Goal: Task Accomplishment & Management: Manage account settings

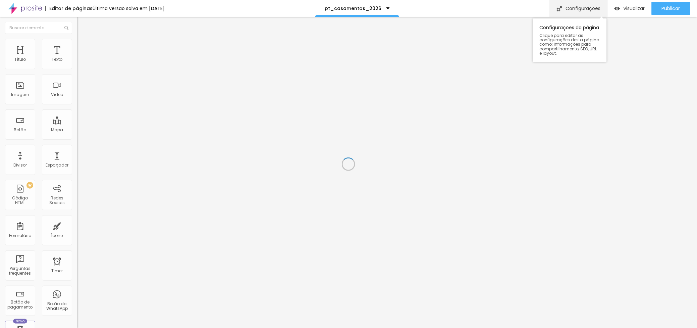
click at [575, 5] on div "Configurações" at bounding box center [579, 8] width 58 height 17
click at [77, 44] on li "Avançado" at bounding box center [115, 42] width 77 height 7
click at [77, 38] on img at bounding box center [80, 35] width 6 height 6
click at [80, 97] on icon "button" at bounding box center [82, 95] width 4 height 4
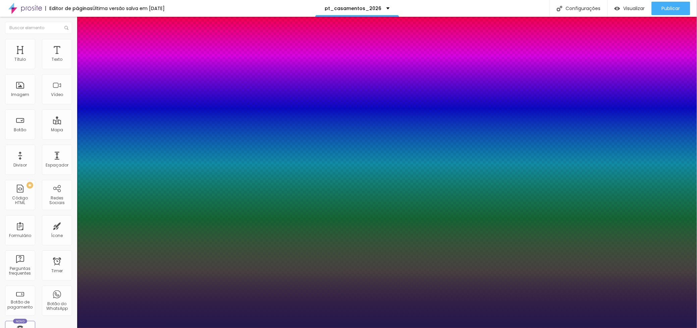
type input "1"
click at [139, 327] on div at bounding box center [348, 333] width 697 height 0
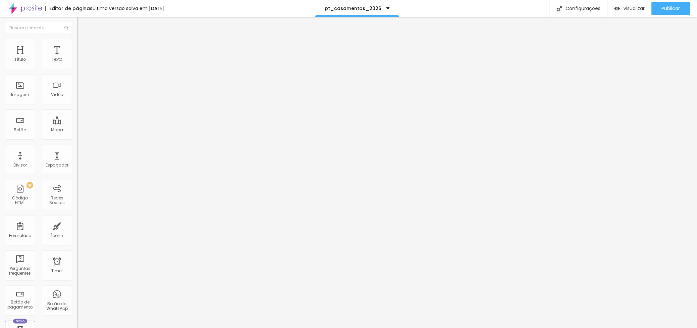
click at [77, 41] on li "Avançado" at bounding box center [115, 42] width 77 height 7
click at [83, 46] on span "Estilo" at bounding box center [88, 44] width 10 height 6
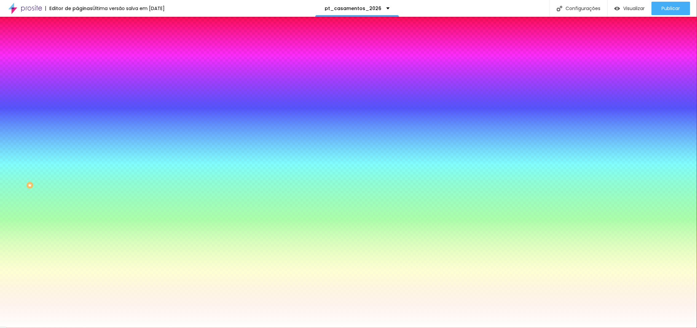
click at [77, 91] on div at bounding box center [115, 91] width 77 height 0
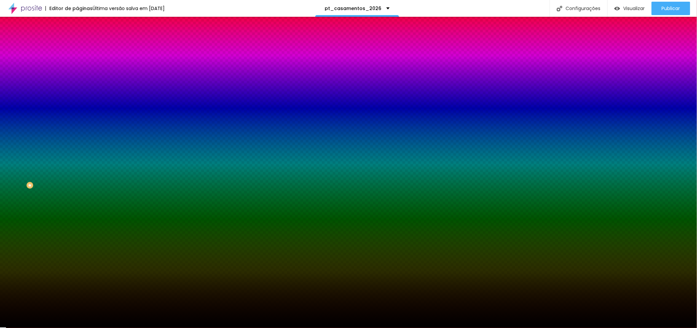
type input "#000000"
drag, startPoint x: 49, startPoint y: 182, endPoint x: 58, endPoint y: 184, distance: 9.0
click at [77, 184] on div "Editar Seção Conteúdo Estilo Avançado Imagem de fundo Adicionar imagem Efeito d…" at bounding box center [115, 172] width 77 height 311
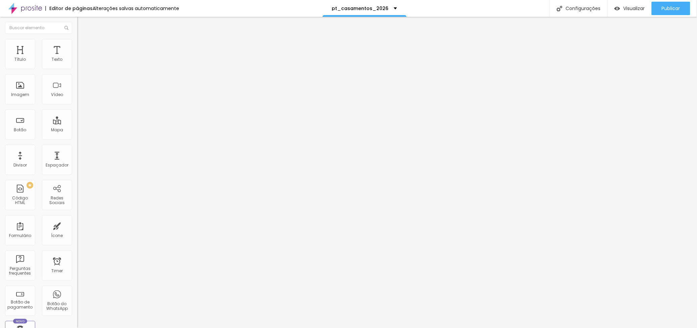
click at [77, 44] on li "Estilo" at bounding box center [115, 42] width 77 height 7
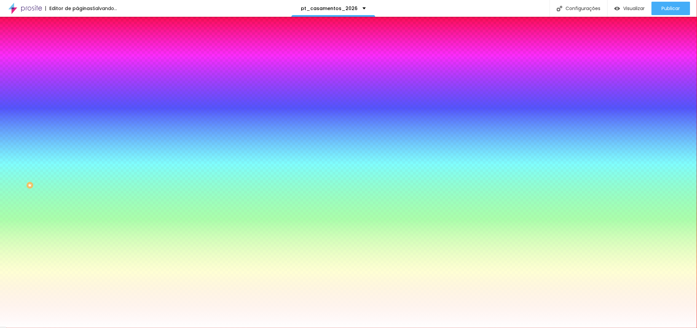
click at [77, 91] on div at bounding box center [115, 91] width 77 height 0
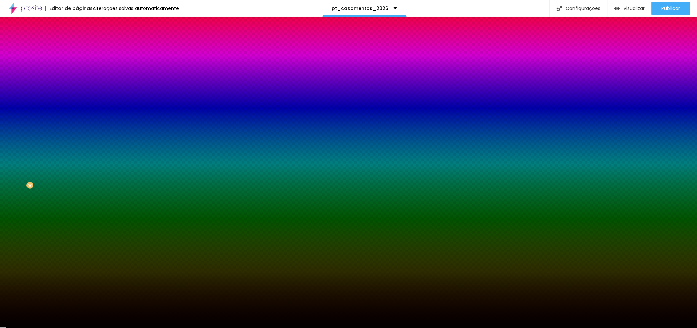
type input "#020000"
drag, startPoint x: 43, startPoint y: 185, endPoint x: 55, endPoint y: 180, distance: 12.5
click at [77, 98] on div at bounding box center [115, 98] width 77 height 0
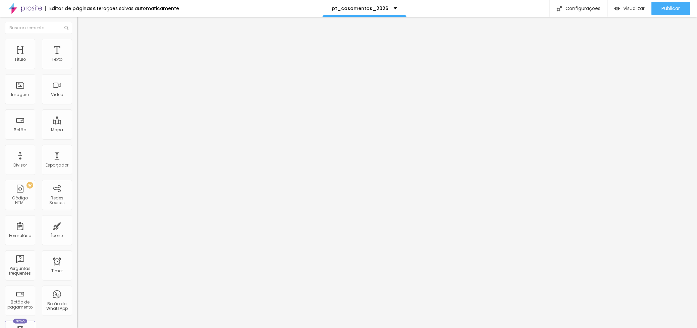
click at [82, 23] on div "Editar Seção" at bounding box center [102, 24] width 40 height 5
click at [77, 44] on li "Estilo" at bounding box center [115, 42] width 77 height 7
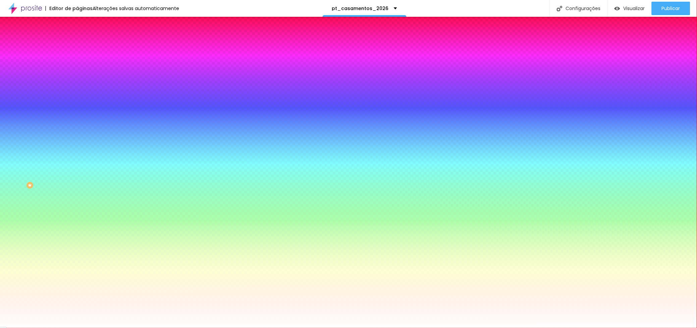
click at [77, 91] on div at bounding box center [115, 91] width 77 height 0
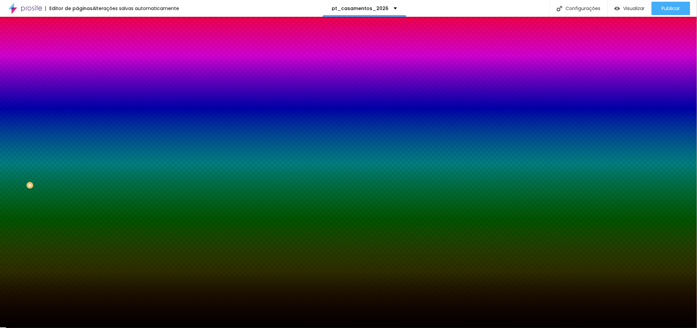
type input "#000000"
drag, startPoint x: 41, startPoint y: 138, endPoint x: 54, endPoint y: 181, distance: 44.4
click at [77, 98] on div at bounding box center [115, 98] width 77 height 0
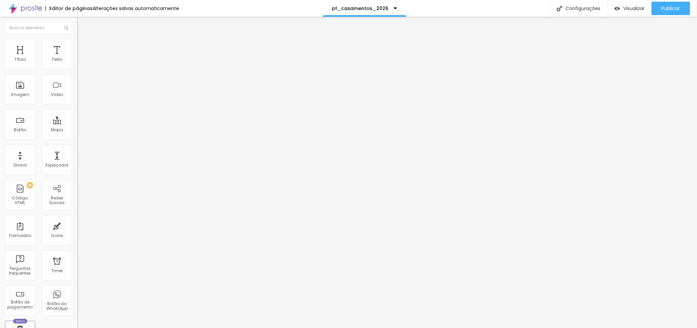
click at [77, 42] on li "Estilo" at bounding box center [115, 42] width 77 height 7
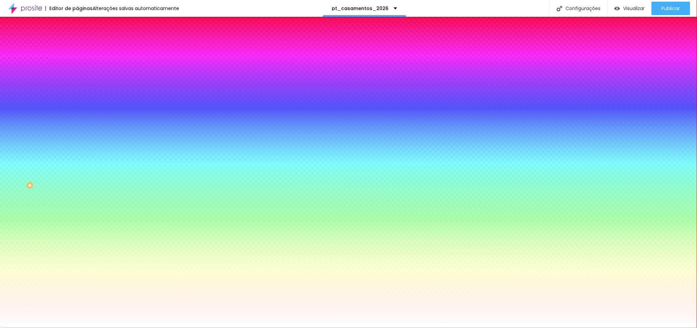
click at [77, 98] on input "#FFFFFF" at bounding box center [117, 94] width 80 height 7
click at [77, 91] on div at bounding box center [115, 91] width 77 height 0
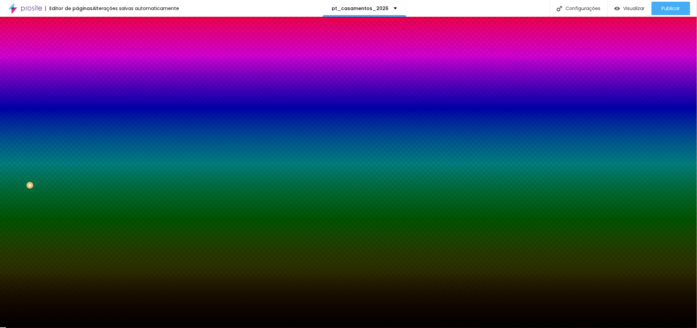
type input "#000000"
drag, startPoint x: 54, startPoint y: 172, endPoint x: 54, endPoint y: 183, distance: 11.1
click at [77, 139] on div "Imagem de fundo Adicionar imagem Efeito da Imagem Nenhum Nenhum Parallax Cor de…" at bounding box center [115, 95] width 77 height 87
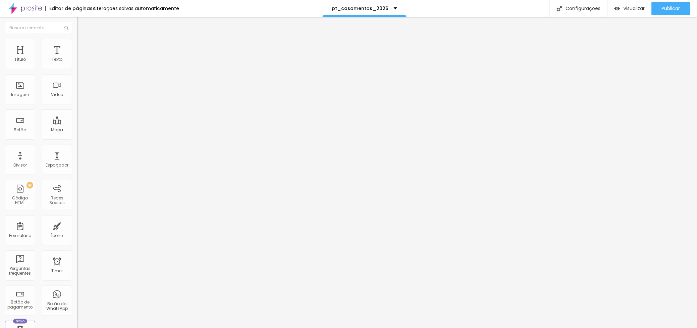
click at [77, 42] on img at bounding box center [80, 42] width 6 height 6
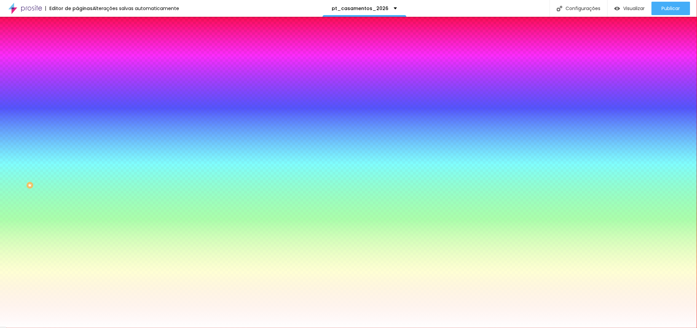
click at [77, 91] on div at bounding box center [115, 91] width 77 height 0
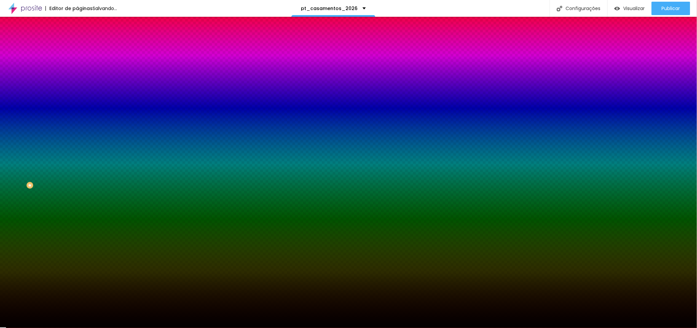
type input "#000000"
drag, startPoint x: 39, startPoint y: 160, endPoint x: 53, endPoint y: 182, distance: 25.5
click at [77, 139] on div "Imagem de fundo Adicionar imagem Efeito da Imagem Nenhum Nenhum Parallax Cor de…" at bounding box center [115, 95] width 77 height 87
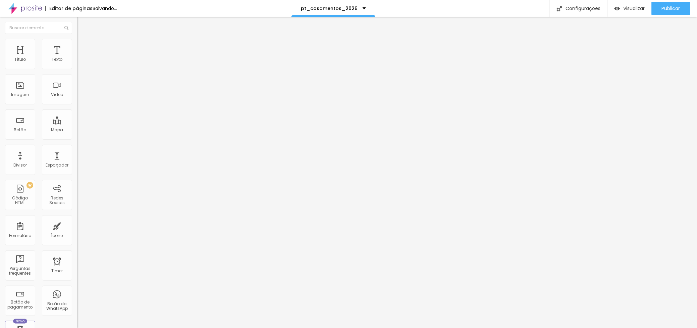
drag, startPoint x: 36, startPoint y: 42, endPoint x: 38, endPoint y: 55, distance: 13.6
click at [77, 42] on img at bounding box center [80, 42] width 6 height 6
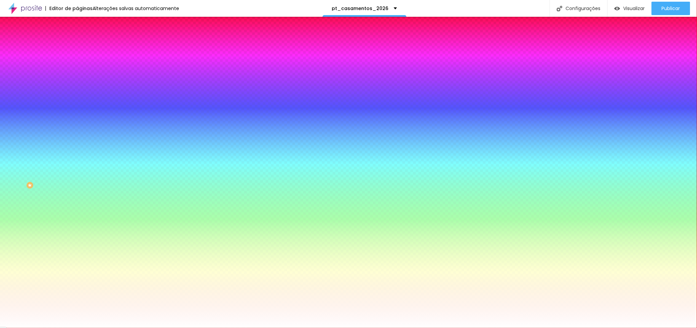
click at [77, 98] on input "#FFFFFF" at bounding box center [117, 94] width 80 height 7
drag, startPoint x: 69, startPoint y: 122, endPoint x: 56, endPoint y: 120, distance: 13.3
click at [77, 98] on input "#FFFFFF" at bounding box center [117, 94] width 80 height 7
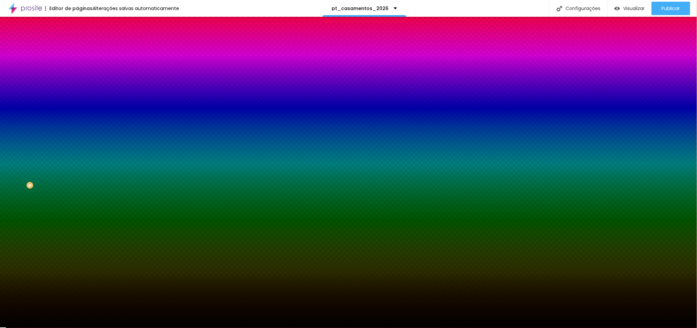
type input "#000000"
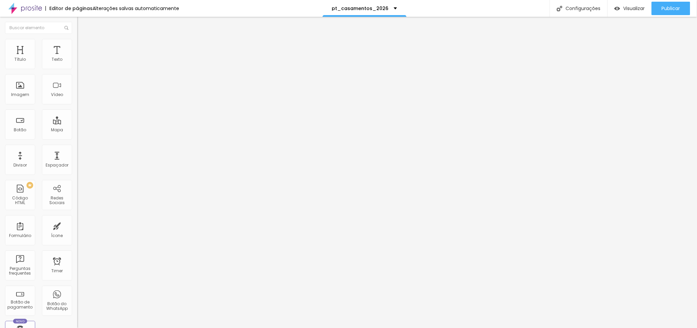
click at [77, 42] on img at bounding box center [80, 42] width 6 height 6
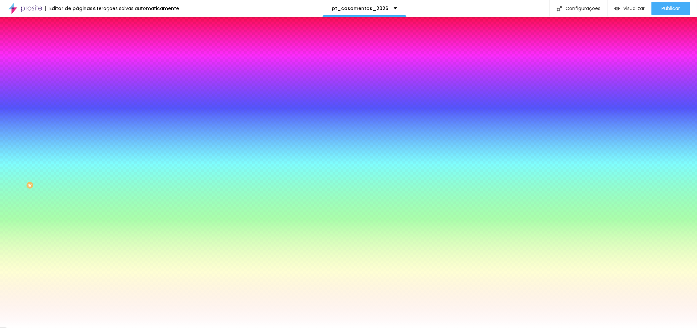
click at [77, 91] on div at bounding box center [115, 91] width 77 height 0
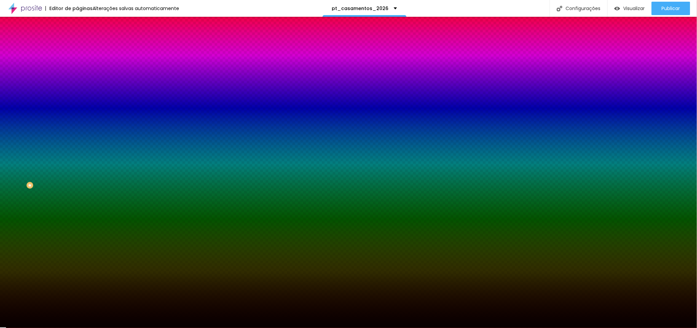
type input "#020000"
drag, startPoint x: 49, startPoint y: 160, endPoint x: 55, endPoint y: 180, distance: 21.6
click at [77, 98] on div at bounding box center [115, 98] width 77 height 0
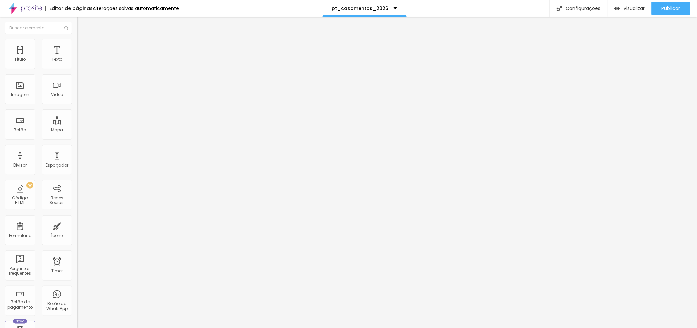
click at [83, 46] on span "Estilo" at bounding box center [88, 44] width 10 height 6
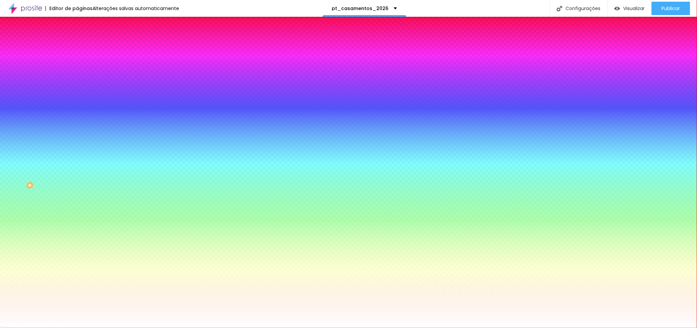
click at [77, 98] on input "#FFFFFF" at bounding box center [117, 94] width 80 height 7
drag, startPoint x: 57, startPoint y: 121, endPoint x: 69, endPoint y: 123, distance: 12.1
click at [77, 98] on input "#FFFFFF" at bounding box center [117, 94] width 80 height 7
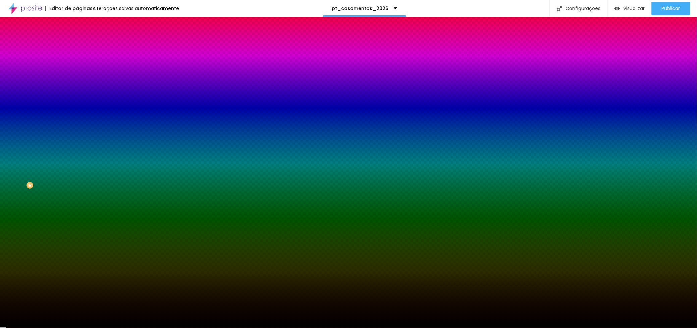
type input "#00000"
click at [77, 139] on div "Imagem de fundo Adicionar imagem Efeito da Imagem Nenhum Nenhum Parallax Cor de…" at bounding box center [115, 95] width 77 height 87
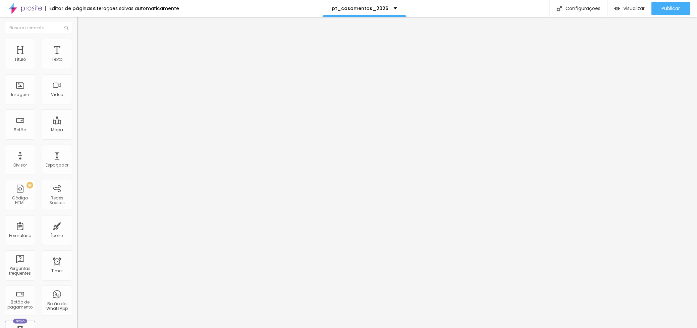
click at [77, 46] on img at bounding box center [80, 49] width 6 height 6
click at [77, 41] on li "Estilo" at bounding box center [115, 42] width 77 height 7
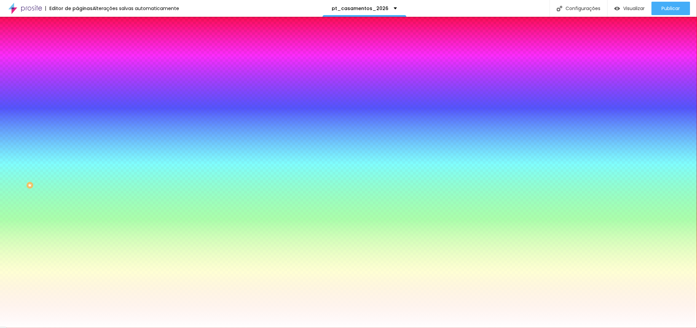
click at [77, 91] on div at bounding box center [115, 91] width 77 height 0
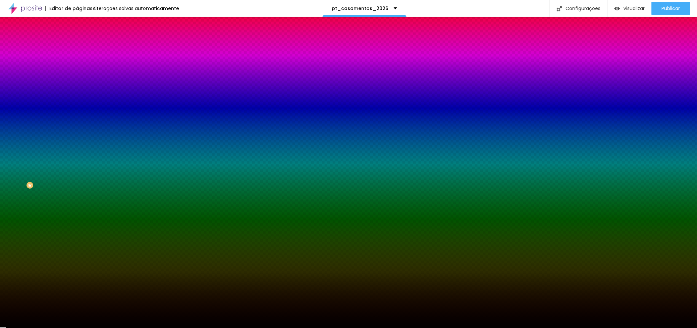
type input "#090101"
click at [52, 180] on div at bounding box center [348, 164] width 697 height 328
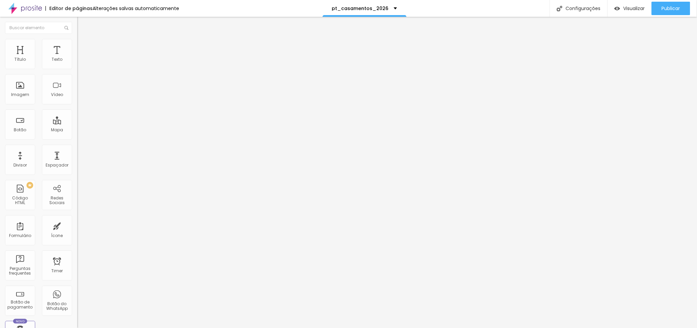
click at [77, 39] on li "Estilo" at bounding box center [115, 42] width 77 height 7
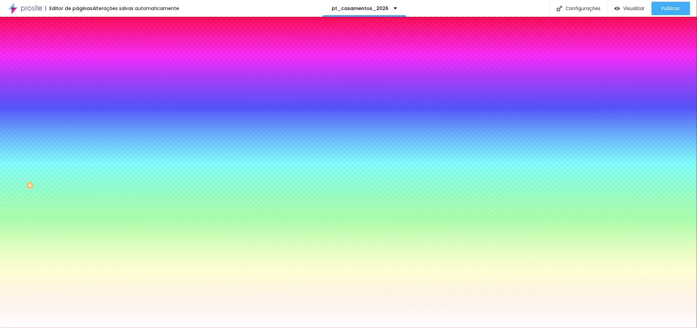
click at [77, 98] on input "#FFFFFF" at bounding box center [117, 94] width 80 height 7
drag, startPoint x: 53, startPoint y: 122, endPoint x: 60, endPoint y: 121, distance: 7.7
click at [77, 98] on input "#FFFFFF" at bounding box center [117, 94] width 80 height 7
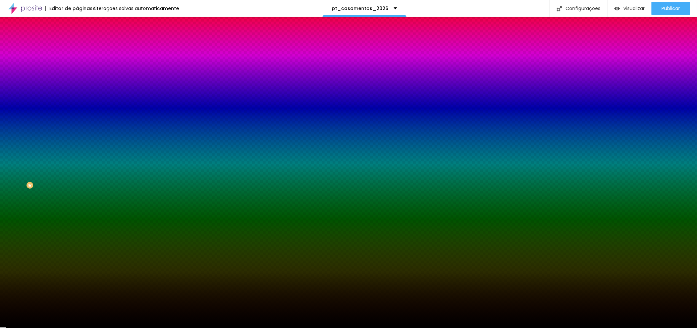
type input "#00000"
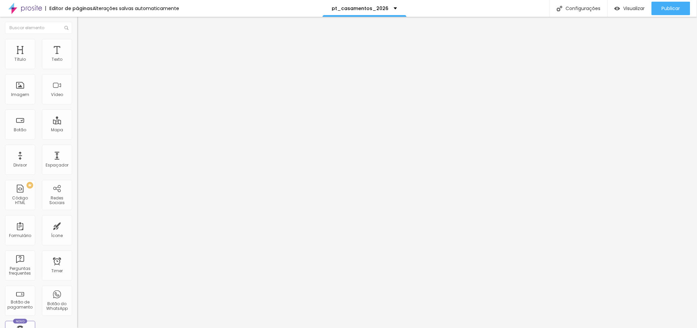
click at [83, 45] on span "Estilo" at bounding box center [88, 44] width 10 height 6
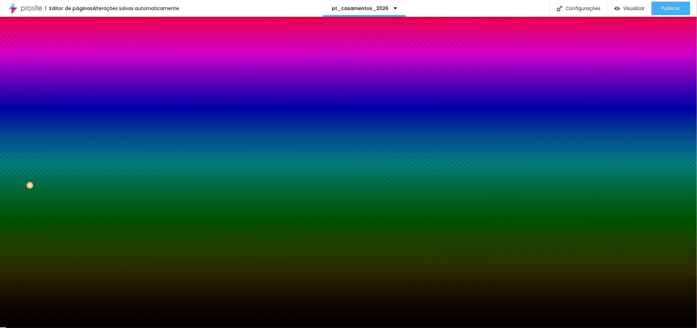
type input "#00000"
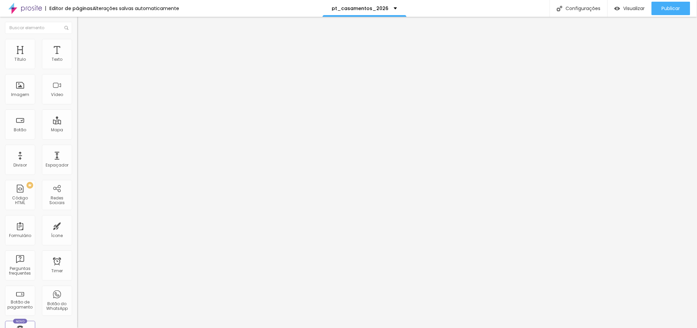
click at [83, 46] on span "Estilo" at bounding box center [88, 44] width 10 height 6
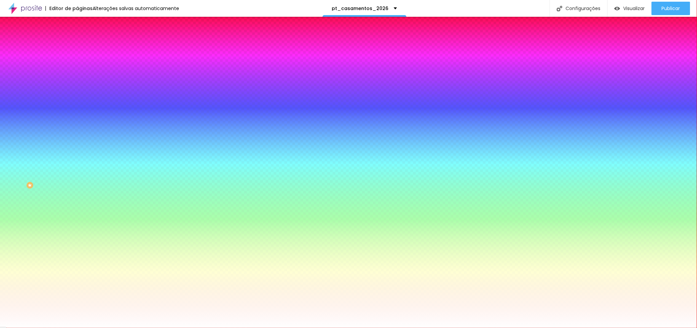
scroll to position [0, 0]
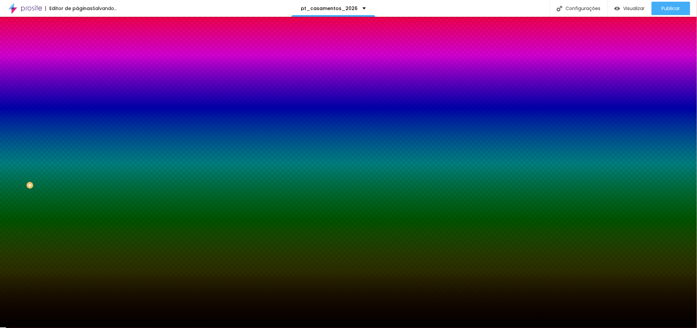
type input "#00000"
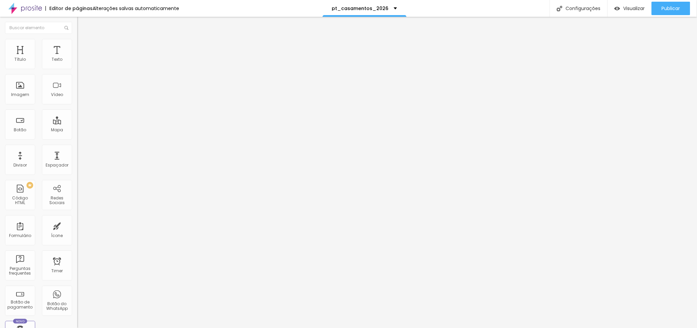
click at [77, 39] on img at bounding box center [80, 42] width 6 height 6
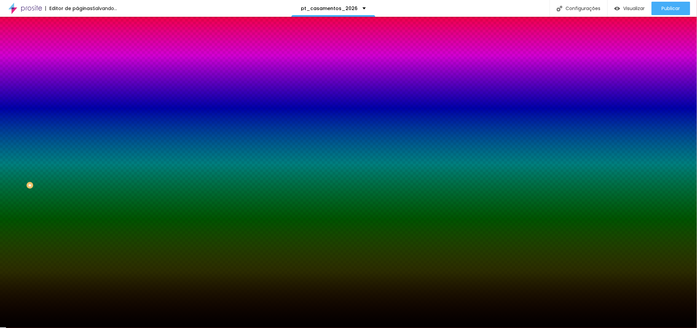
type input "#00000"
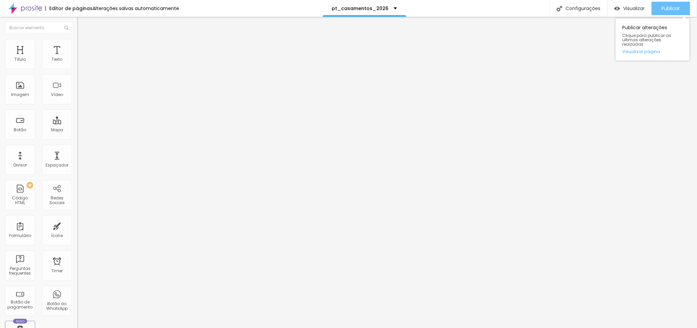
click at [661, 6] on button "Publicar" at bounding box center [670, 8] width 39 height 13
click at [669, 6] on span "Publicar" at bounding box center [671, 8] width 18 height 5
click at [663, 6] on span "Publicar" at bounding box center [671, 8] width 18 height 5
click at [682, 2] on button "Publicar" at bounding box center [670, 8] width 39 height 13
click at [77, 58] on span "Trocar imagem" at bounding box center [95, 55] width 37 height 6
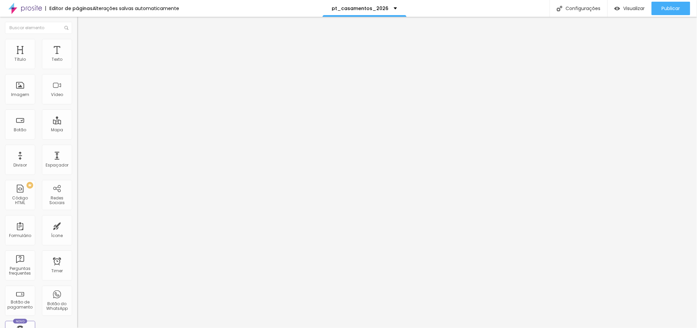
click at [77, 68] on input "retrato de Filipe Santos Fotógrafo Profissional Porto" at bounding box center [117, 64] width 80 height 7
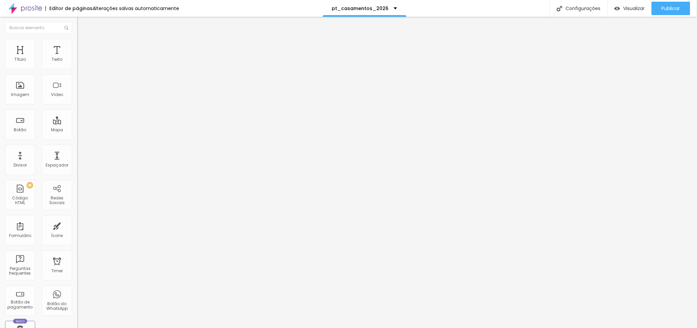
scroll to position [0, 126]
type input "retrato de Filipe Santos Fotógrafo Profissional Porto vestido de fato no dia de…"
click at [667, 6] on span "Publicar" at bounding box center [671, 8] width 18 height 5
click at [669, 7] on span "Publicar" at bounding box center [671, 8] width 18 height 5
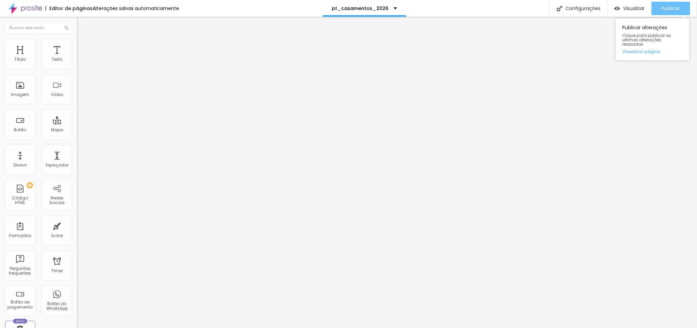
click at [672, 6] on span "Publicar" at bounding box center [671, 8] width 18 height 5
click at [667, 6] on span "Publicar" at bounding box center [671, 8] width 18 height 5
click at [673, 7] on span "Publicar" at bounding box center [671, 8] width 18 height 5
click at [667, 2] on div "Publicar" at bounding box center [671, 8] width 18 height 13
click at [77, 41] on img at bounding box center [80, 42] width 6 height 6
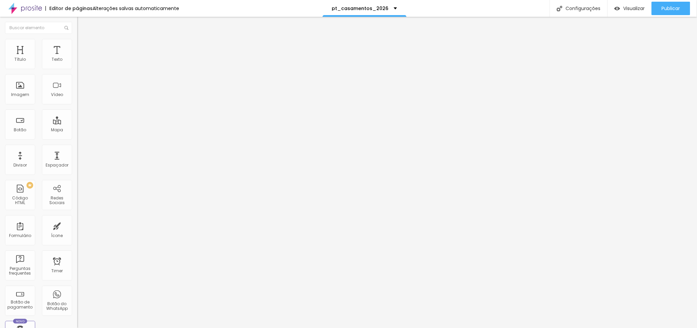
click at [77, 46] on img at bounding box center [80, 49] width 6 height 6
click at [77, 42] on img at bounding box center [80, 42] width 6 height 6
click at [77, 38] on img at bounding box center [80, 35] width 6 height 6
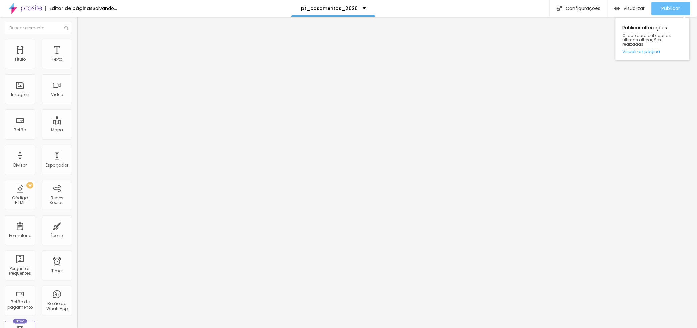
click at [674, 4] on div "Publicar" at bounding box center [671, 8] width 18 height 13
click at [665, 7] on span "Publicar" at bounding box center [671, 8] width 18 height 5
click at [663, 7] on span "Publicar" at bounding box center [671, 8] width 18 height 5
click at [677, 11] on span "Publicar" at bounding box center [671, 8] width 18 height 5
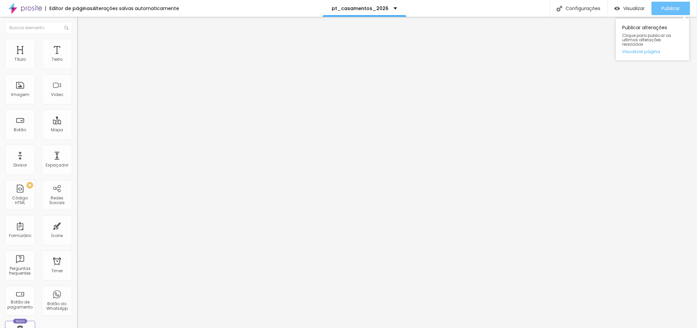
click at [673, 2] on div "Publicar" at bounding box center [671, 8] width 18 height 13
click at [668, 9] on span "Publicar" at bounding box center [671, 8] width 18 height 5
click at [77, 71] on span "Editar perguntas" at bounding box center [96, 68] width 38 height 6
drag, startPoint x: 271, startPoint y: 183, endPoint x: 227, endPoint y: 153, distance: 53.0
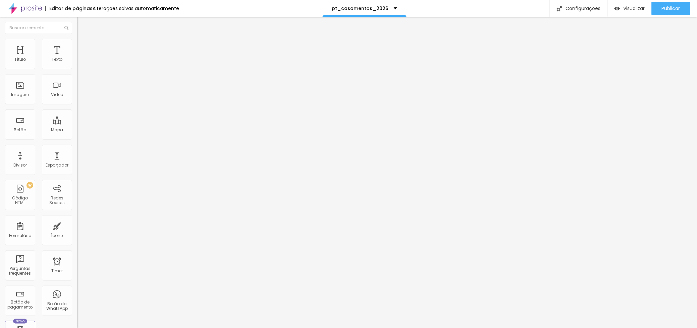
drag, startPoint x: 323, startPoint y: 216, endPoint x: 168, endPoint y: 132, distance: 176.0
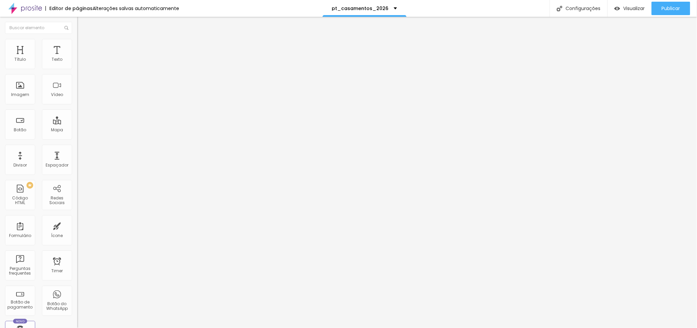
drag, startPoint x: 357, startPoint y: 198, endPoint x: 188, endPoint y: 143, distance: 177.2
drag, startPoint x: 325, startPoint y: 211, endPoint x: 223, endPoint y: 164, distance: 111.9
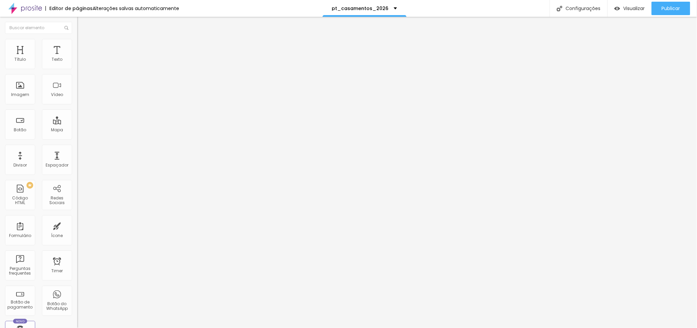
click at [674, 9] on span "Publicar" at bounding box center [671, 8] width 18 height 5
click at [77, 43] on img at bounding box center [80, 42] width 6 height 6
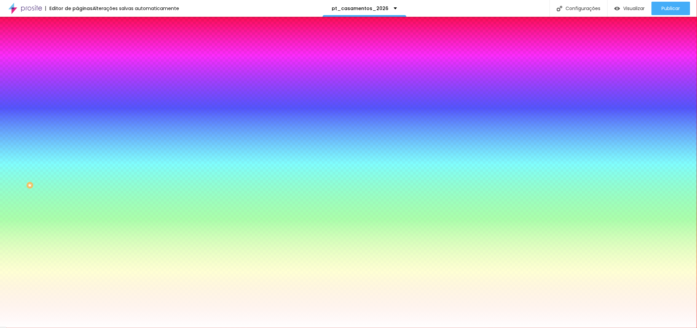
click at [77, 46] on li "Avançado" at bounding box center [115, 49] width 77 height 7
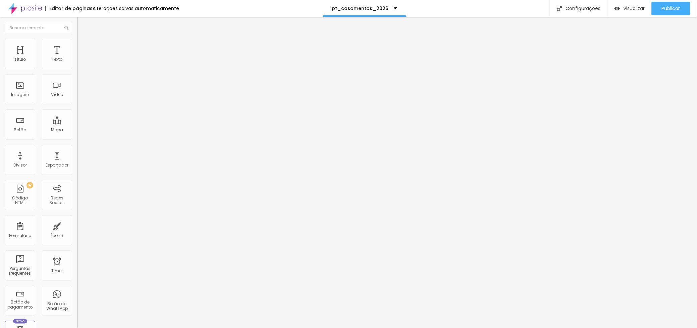
click at [83, 45] on span "Estilo" at bounding box center [88, 44] width 10 height 6
click at [670, 8] on span "Publicar" at bounding box center [671, 8] width 18 height 5
click at [77, 71] on span "Editar perguntas" at bounding box center [96, 68] width 38 height 6
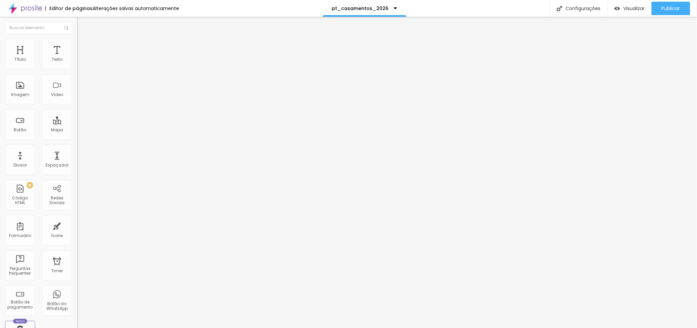
drag, startPoint x: 206, startPoint y: 96, endPoint x: 178, endPoint y: 94, distance: 27.9
drag, startPoint x: 325, startPoint y: 186, endPoint x: 338, endPoint y: 196, distance: 16.4
drag, startPoint x: 338, startPoint y: 203, endPoint x: 229, endPoint y: 158, distance: 117.7
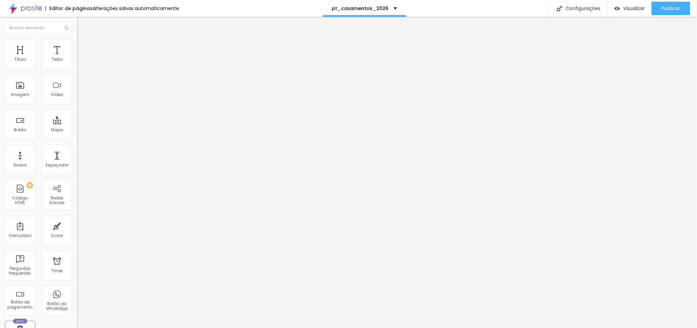
drag, startPoint x: 337, startPoint y: 117, endPoint x: 236, endPoint y: 101, distance: 102.5
drag, startPoint x: 346, startPoint y: 207, endPoint x: 250, endPoint y: 152, distance: 110.5
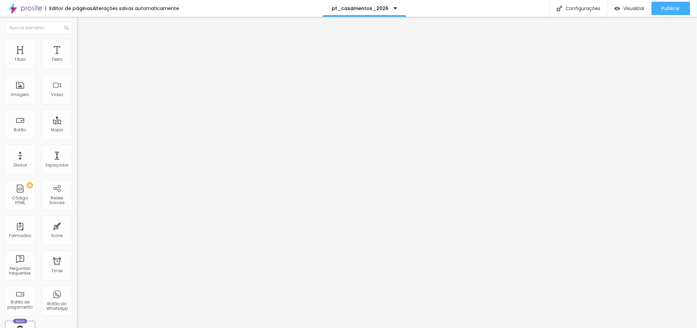
drag, startPoint x: 369, startPoint y: 187, endPoint x: 299, endPoint y: 189, distance: 69.8
drag, startPoint x: 300, startPoint y: 189, endPoint x: 296, endPoint y: 189, distance: 4.0
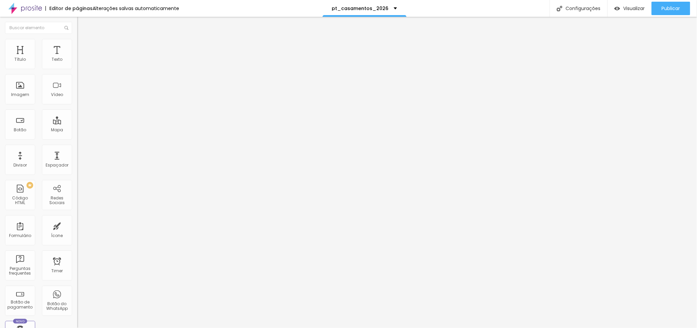
drag, startPoint x: 341, startPoint y: 196, endPoint x: 267, endPoint y: 196, distance: 73.8
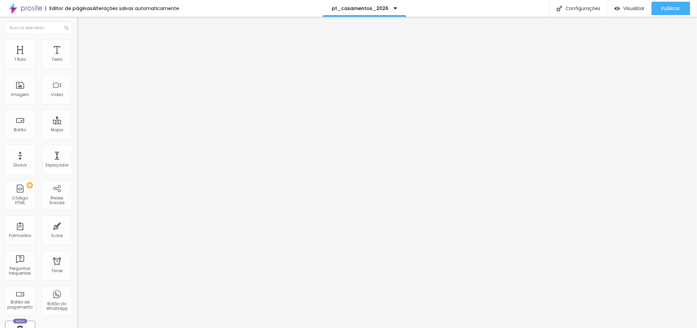
click at [669, 8] on span "Publicar" at bounding box center [671, 8] width 18 height 5
drag, startPoint x: 658, startPoint y: 4, endPoint x: 648, endPoint y: 8, distance: 11.3
click at [659, 3] on button "Publicar" at bounding box center [670, 8] width 39 height 13
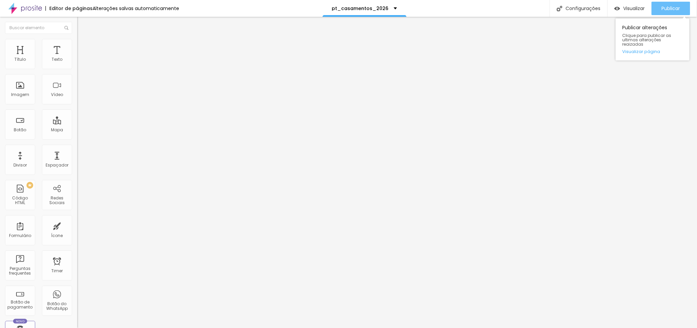
click at [667, 8] on span "Publicar" at bounding box center [671, 8] width 18 height 5
click at [673, 1] on div "Publicar Publicar alterações Clique para publicar as ultimas alterações reaizad…" at bounding box center [670, 8] width 39 height 17
click at [671, 6] on span "Publicar" at bounding box center [671, 8] width 18 height 5
click at [668, 2] on div "Publicar" at bounding box center [671, 8] width 18 height 13
drag, startPoint x: 675, startPoint y: 2, endPoint x: 670, endPoint y: 2, distance: 5.0
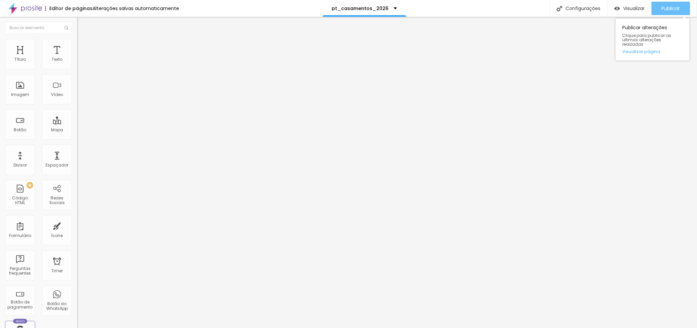
click at [675, 2] on div "Publicar" at bounding box center [671, 8] width 18 height 13
click at [662, 6] on span "Publicar" at bounding box center [671, 8] width 18 height 5
click at [77, 63] on span "Titulo 2" at bounding box center [88, 60] width 22 height 6
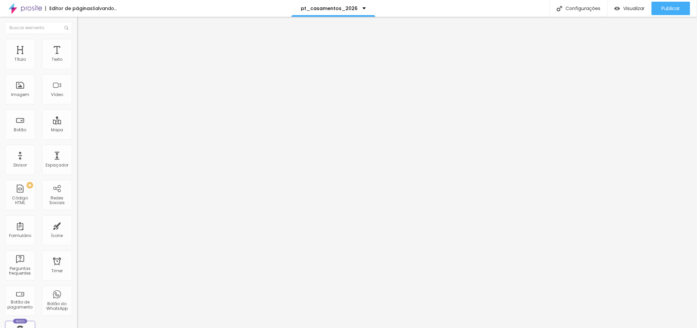
click at [77, 69] on span "Titulo 3" at bounding box center [86, 66] width 19 height 6
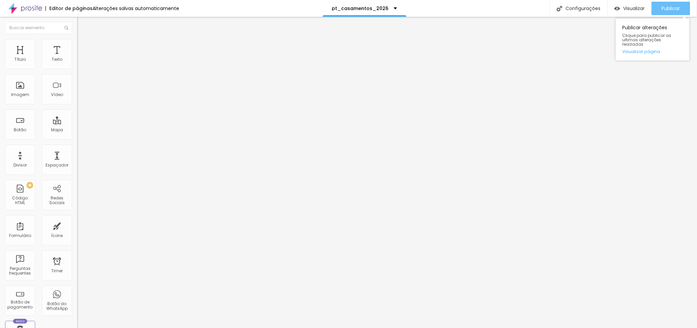
click at [663, 3] on div "Publicar" at bounding box center [671, 8] width 18 height 13
click at [669, 6] on span "Publicar" at bounding box center [671, 8] width 18 height 5
click at [77, 40] on li "Estilo" at bounding box center [115, 42] width 77 height 7
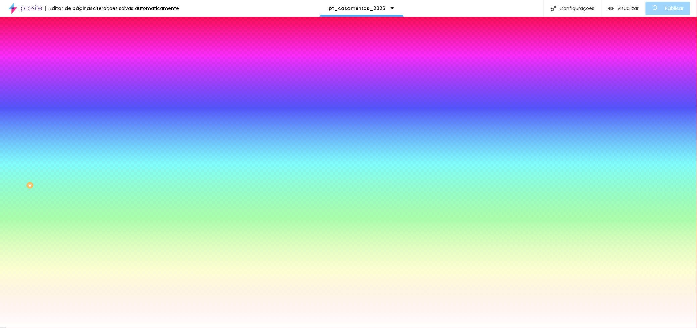
click at [77, 91] on div at bounding box center [115, 91] width 77 height 0
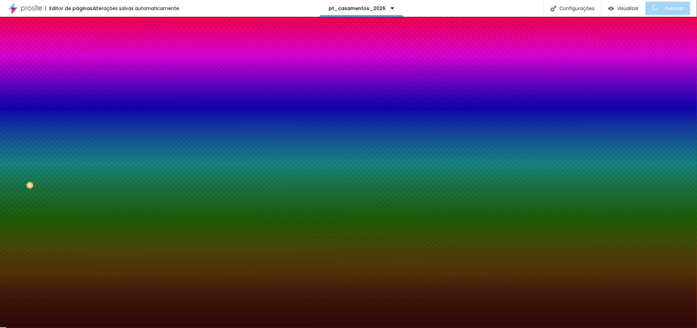
type input "#000000"
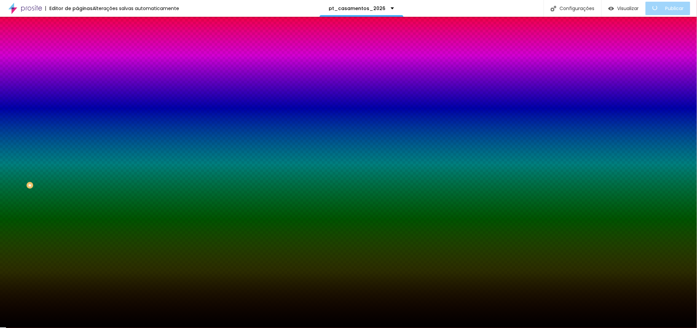
drag, startPoint x: 49, startPoint y: 176, endPoint x: 60, endPoint y: 182, distance: 12.9
click at [77, 139] on div "Imagem de fundo Adicionar imagem Efeito da Imagem Nenhum Nenhum Parallax Cor de…" at bounding box center [115, 95] width 77 height 87
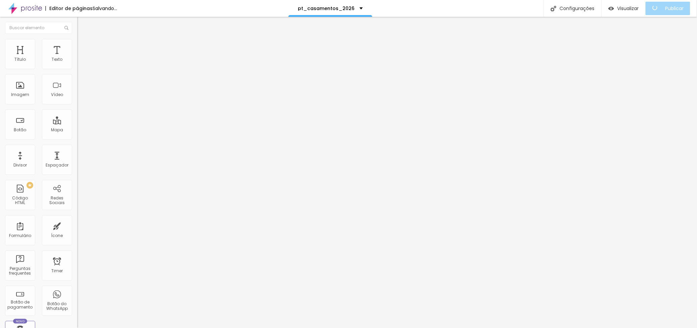
click at [77, 21] on button "Editar Coluna" at bounding box center [115, 24] width 77 height 15
click at [77, 58] on span "Adicionar imagem" at bounding box center [98, 55] width 43 height 6
click at [77, 39] on img at bounding box center [80, 42] width 6 height 6
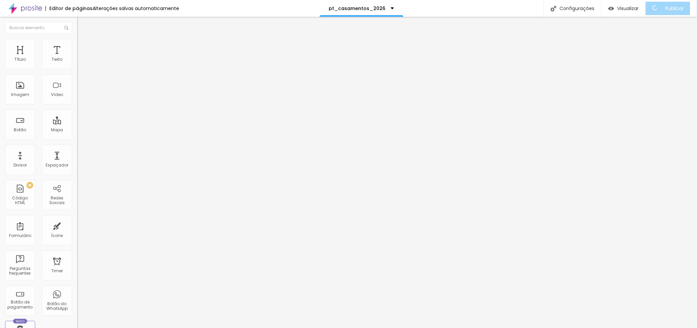
type input "45"
click at [77, 69] on input "range" at bounding box center [98, 65] width 43 height 5
type input "40"
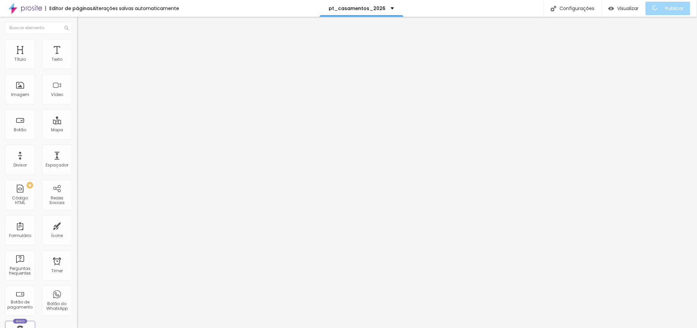
type input "35"
drag, startPoint x: 31, startPoint y: 72, endPoint x: 26, endPoint y: 72, distance: 4.7
type input "35"
click at [77, 69] on input "range" at bounding box center [98, 65] width 43 height 5
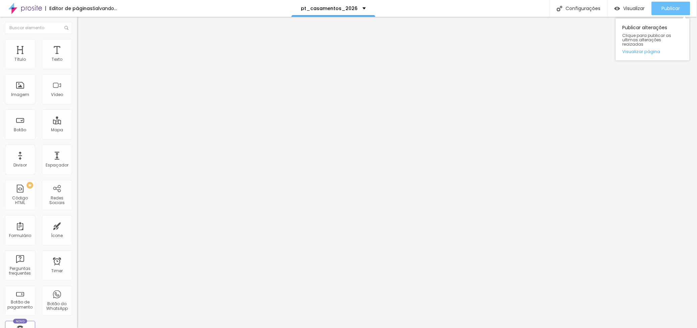
click at [666, 12] on div "Publicar" at bounding box center [671, 8] width 18 height 13
click at [671, 2] on div "Publicar" at bounding box center [671, 8] width 18 height 13
click at [671, 4] on div "Publicar" at bounding box center [671, 8] width 18 height 13
click at [663, 6] on span "Publicar" at bounding box center [671, 8] width 18 height 5
click at [659, 8] on button "Publicar" at bounding box center [670, 8] width 39 height 13
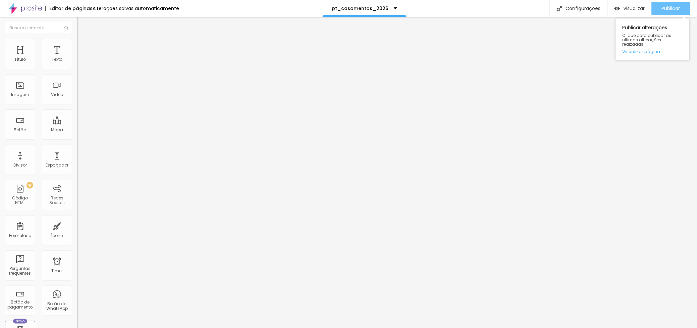
click at [672, 7] on span "Publicar" at bounding box center [671, 8] width 18 height 5
click at [25, 5] on img at bounding box center [25, 8] width 34 height 17
click at [669, 3] on div "Publicar" at bounding box center [671, 8] width 18 height 13
click at [675, 6] on span "Publicar" at bounding box center [671, 8] width 18 height 5
click at [666, 7] on span "Publicar" at bounding box center [671, 8] width 18 height 5
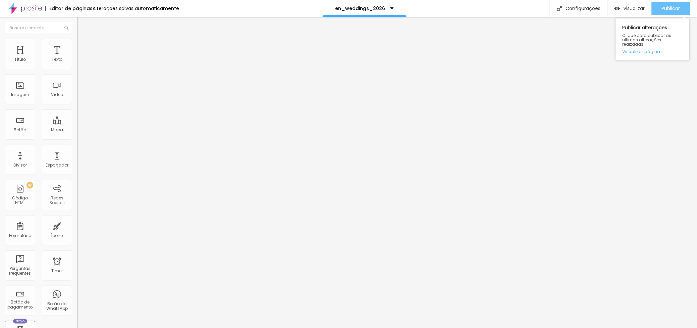
click at [666, 8] on span "Publicar" at bounding box center [671, 8] width 18 height 5
click at [664, 4] on div "Publicar" at bounding box center [671, 8] width 18 height 13
click at [671, 6] on span "Publicar" at bounding box center [671, 8] width 18 height 5
drag, startPoint x: 54, startPoint y: 73, endPoint x: -5, endPoint y: 73, distance: 59.3
click at [0, 73] on html "Editor de páginas Alterações [PERSON_NAME] automaticamente en_weddings_2026 Con…" at bounding box center [348, 164] width 697 height 328
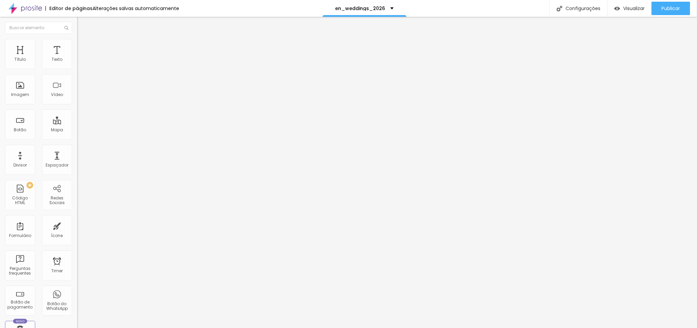
paste input "Talk t"
type input "Talk to [PERSON_NAME]"
click at [667, 6] on span "Publicar" at bounding box center [671, 8] width 18 height 5
click at [672, 7] on span "Publicar" at bounding box center [671, 8] width 18 height 5
click at [77, 71] on span "Editar perguntas" at bounding box center [96, 68] width 38 height 6
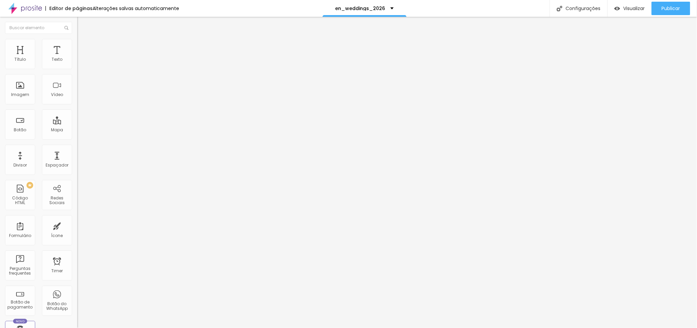
drag, startPoint x: 323, startPoint y: 119, endPoint x: 347, endPoint y: 119, distance: 24.1
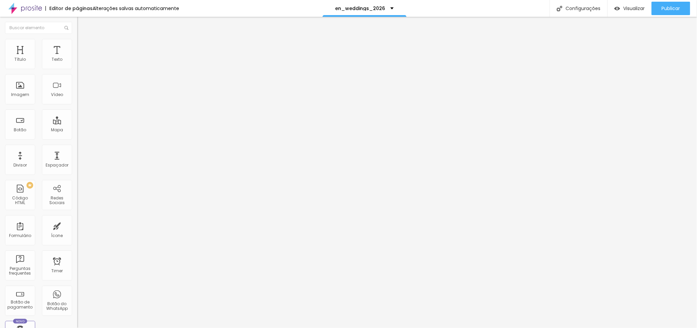
drag, startPoint x: 398, startPoint y: 115, endPoint x: 193, endPoint y: 106, distance: 205.4
drag, startPoint x: 500, startPoint y: 213, endPoint x: 262, endPoint y: 153, distance: 245.5
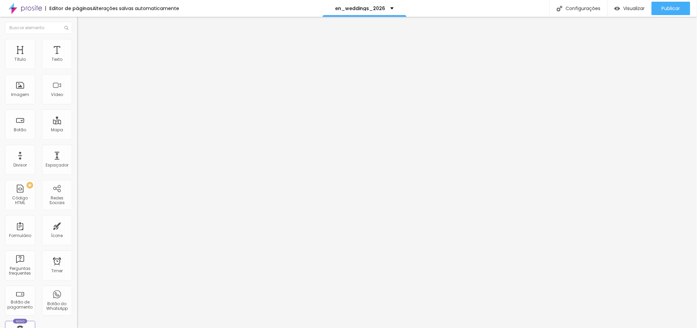
drag, startPoint x: 440, startPoint y: 121, endPoint x: 232, endPoint y: 88, distance: 210.8
drag, startPoint x: 227, startPoint y: 180, endPoint x: 198, endPoint y: 157, distance: 37.2
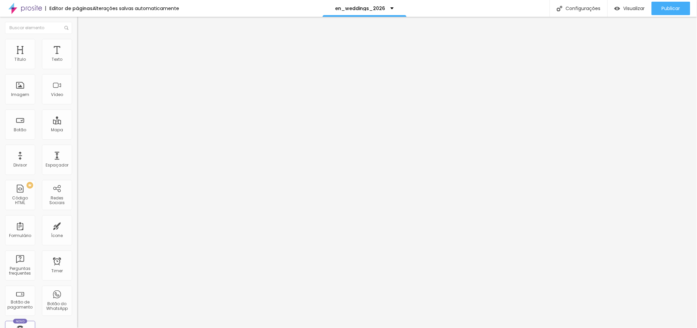
drag, startPoint x: 392, startPoint y: 204, endPoint x: 266, endPoint y: 163, distance: 132.6
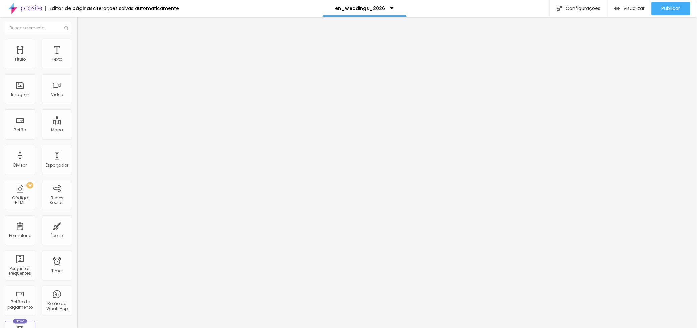
drag, startPoint x: 384, startPoint y: 117, endPoint x: 243, endPoint y: 43, distance: 159.3
drag, startPoint x: 385, startPoint y: 174, endPoint x: 262, endPoint y: 169, distance: 123.1
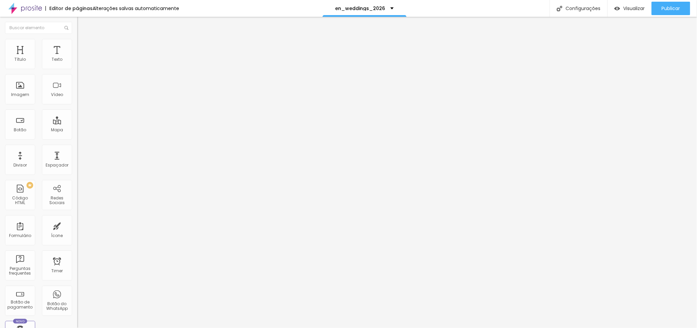
drag, startPoint x: 388, startPoint y: 112, endPoint x: 249, endPoint y: 109, distance: 138.5
drag, startPoint x: 487, startPoint y: 209, endPoint x: 200, endPoint y: 150, distance: 292.4
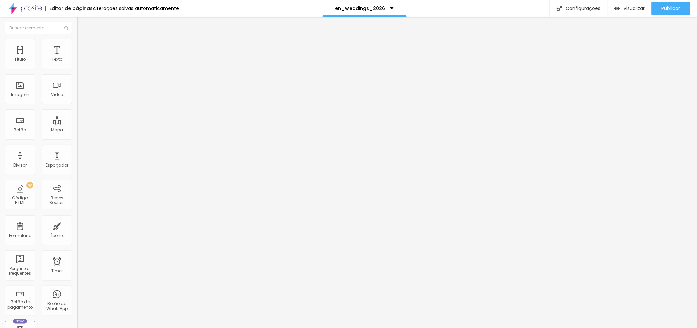
drag, startPoint x: 286, startPoint y: 175, endPoint x: 265, endPoint y: 174, distance: 20.9
drag, startPoint x: 302, startPoint y: 113, endPoint x: 238, endPoint y: 111, distance: 63.7
copy p "Privacidade"
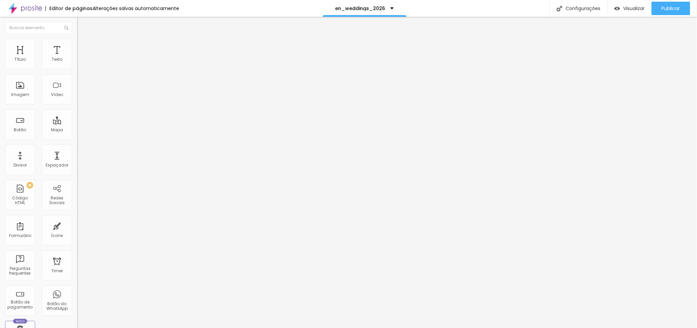
drag, startPoint x: 299, startPoint y: 113, endPoint x: 229, endPoint y: 109, distance: 70.5
drag, startPoint x: 283, startPoint y: 112, endPoint x: 323, endPoint y: 115, distance: 40.3
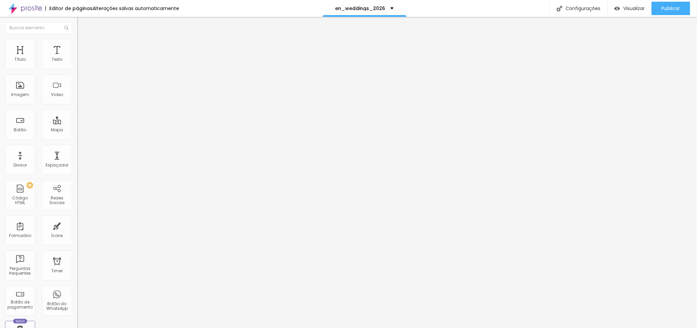
drag, startPoint x: 339, startPoint y: 116, endPoint x: 238, endPoint y: 112, distance: 100.7
drag, startPoint x: 380, startPoint y: 205, endPoint x: 255, endPoint y: 168, distance: 130.0
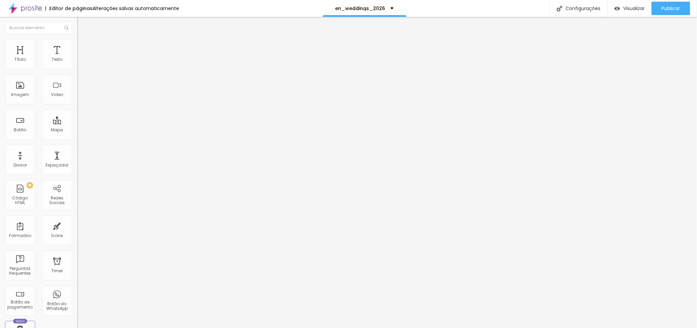
drag, startPoint x: 423, startPoint y: 121, endPoint x: 212, endPoint y: 105, distance: 211.5
drag, startPoint x: 285, startPoint y: 195, endPoint x: 260, endPoint y: 165, distance: 39.5
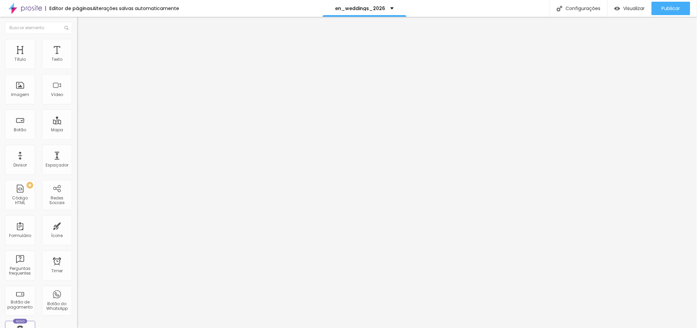
drag, startPoint x: 363, startPoint y: 183, endPoint x: 415, endPoint y: 183, distance: 51.3
drag, startPoint x: 358, startPoint y: 189, endPoint x: 313, endPoint y: 189, distance: 45.3
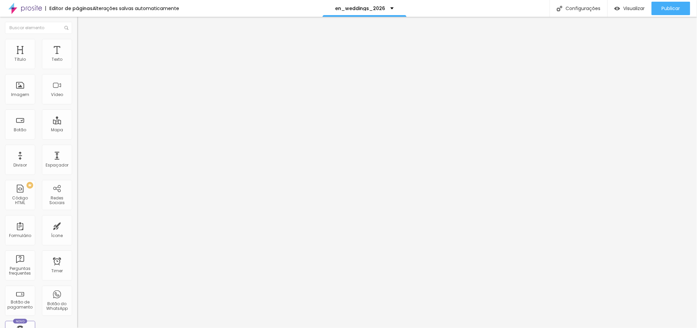
click at [666, 6] on span "Publicar" at bounding box center [671, 8] width 18 height 5
drag, startPoint x: 56, startPoint y: 73, endPoint x: -5, endPoint y: 71, distance: 61.4
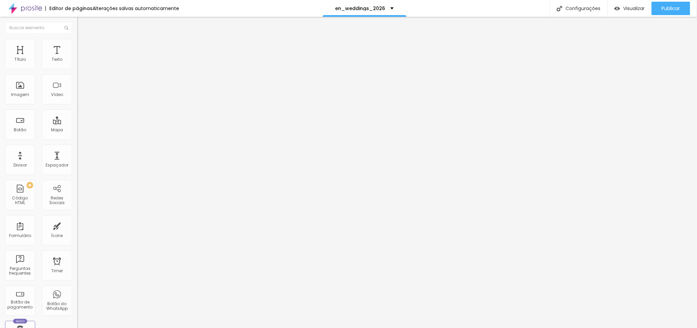
click at [0, 71] on html "Editor de páginas Alterações [PERSON_NAME] automaticamente en_weddings_2026 Con…" at bounding box center [348, 164] width 697 height 328
click at [77, 63] on input "Ver Extras Casamento" at bounding box center [117, 59] width 80 height 7
drag, startPoint x: 50, startPoint y: 75, endPoint x: -17, endPoint y: 73, distance: 67.4
click at [0, 73] on html "Editor de páginas Alterações [PERSON_NAME] automaticamente en_weddings_2026 Con…" at bounding box center [348, 164] width 697 height 328
type input "wedding extras"
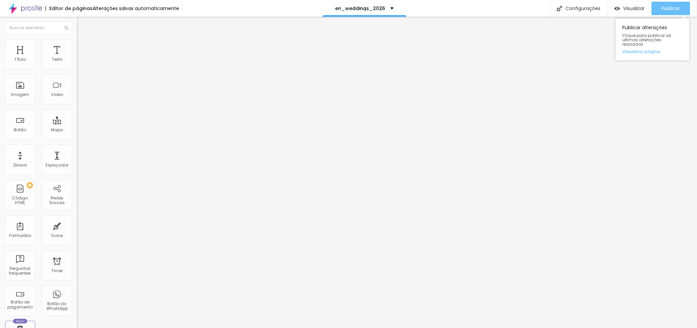
click at [663, 4] on div "Publicar" at bounding box center [671, 8] width 18 height 13
click at [662, 6] on span "Publicar" at bounding box center [671, 8] width 18 height 5
click at [674, 6] on span "Publicar" at bounding box center [671, 8] width 18 height 5
click at [77, 63] on input "-VER post-" at bounding box center [117, 59] width 80 height 7
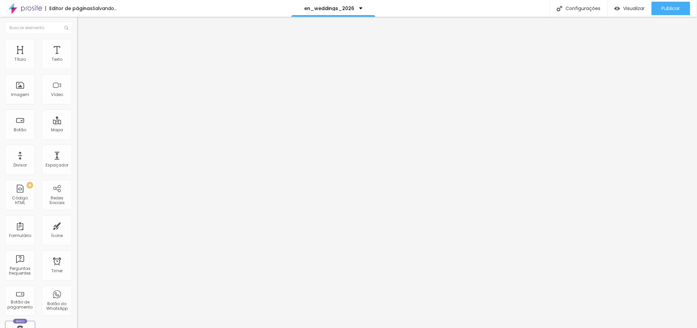
type input "- post-"
drag, startPoint x: 19, startPoint y: 74, endPoint x: 21, endPoint y: 81, distance: 7.5
click at [77, 63] on input "-VER post-" at bounding box center [117, 59] width 80 height 7
type input "-post-"
click at [77, 63] on input "-VER post-" at bounding box center [117, 59] width 80 height 7
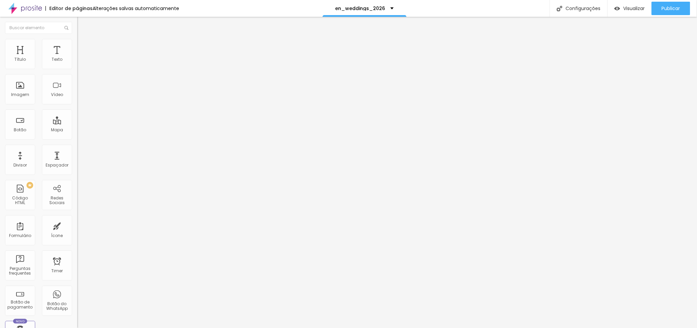
type input "- post-"
click at [665, 6] on span "Publicar" at bounding box center [671, 8] width 18 height 5
click at [666, 2] on div "Publicar" at bounding box center [671, 8] width 18 height 13
drag, startPoint x: 666, startPoint y: 5, endPoint x: 489, endPoint y: 4, distance: 176.7
click at [652, 4] on button "Publicar" at bounding box center [670, 8] width 39 height 13
